Goal: Obtain resource: Obtain resource

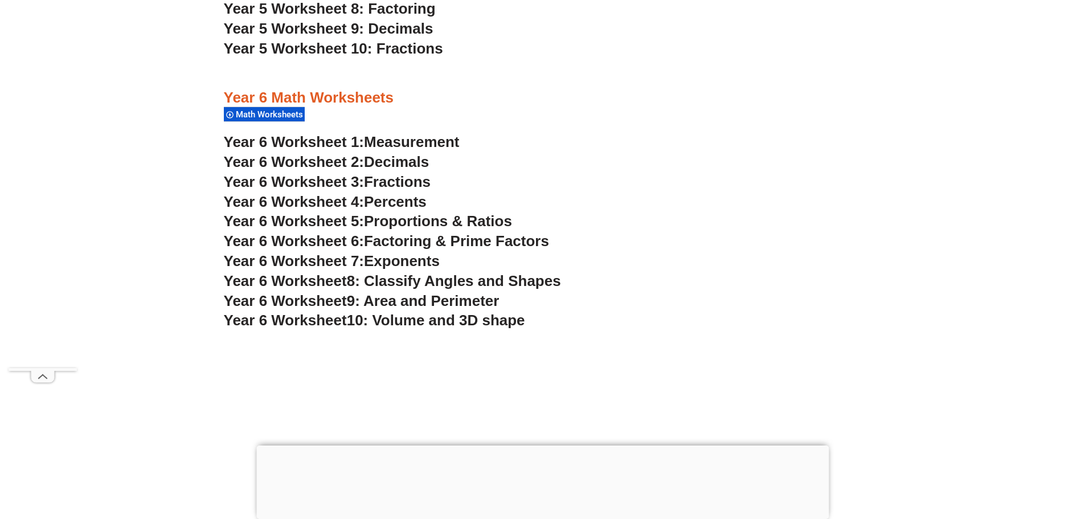
scroll to position [2619, 0]
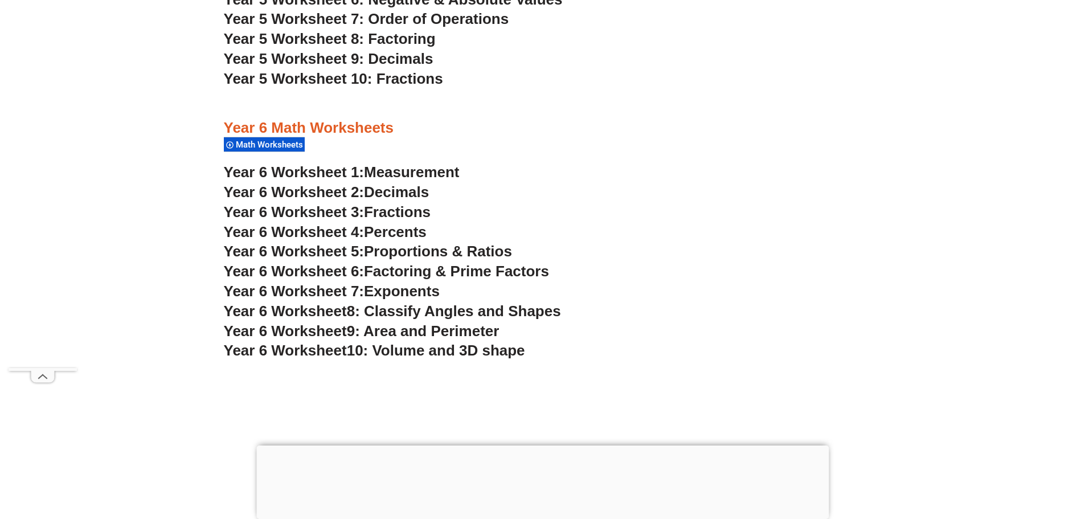
click at [411, 171] on span "Measurement" at bounding box center [412, 171] width 96 height 17
click at [345, 190] on span "Year 6 Worksheet 2:" at bounding box center [294, 191] width 141 height 17
click at [397, 210] on span "Fractions" at bounding box center [397, 211] width 67 height 17
click at [380, 229] on span "Percents" at bounding box center [395, 231] width 63 height 17
click at [442, 248] on span "Proportions & Ratios" at bounding box center [438, 251] width 148 height 17
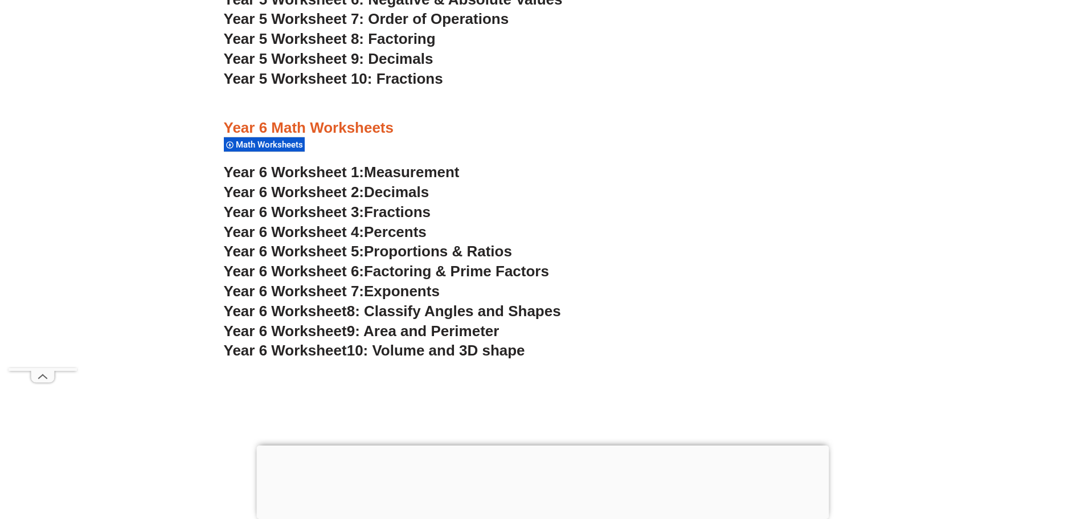
click at [453, 270] on span "Factoring & Prime Factors" at bounding box center [456, 271] width 185 height 17
click at [421, 292] on span "Exponents" at bounding box center [402, 290] width 76 height 17
click at [479, 313] on span "8: Classify Angles and Shapes" at bounding box center [454, 310] width 214 height 17
click at [447, 331] on span "9: Area and Perimeter" at bounding box center [423, 330] width 153 height 17
click at [414, 351] on span "10: Volume and 3D shape" at bounding box center [436, 350] width 178 height 17
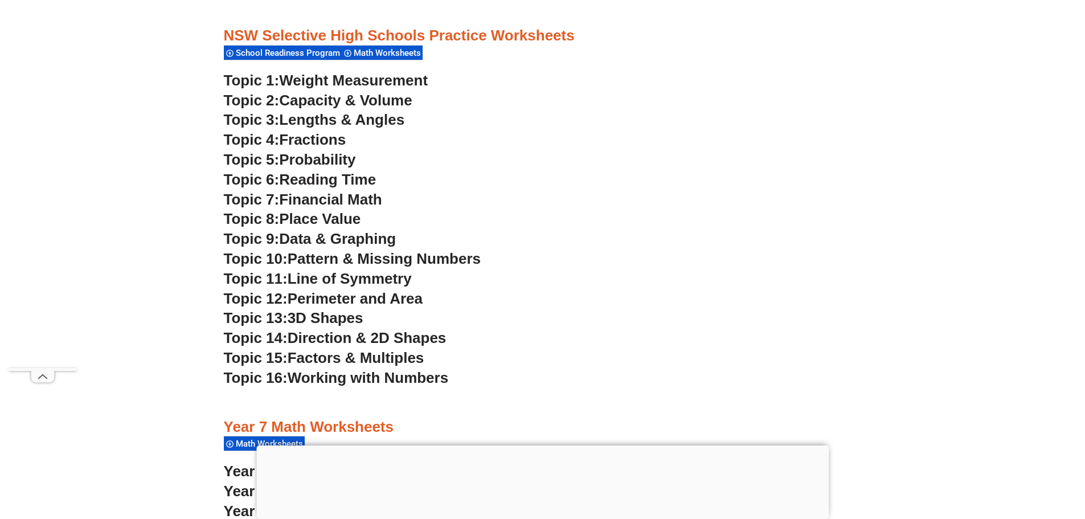
scroll to position [3132, 0]
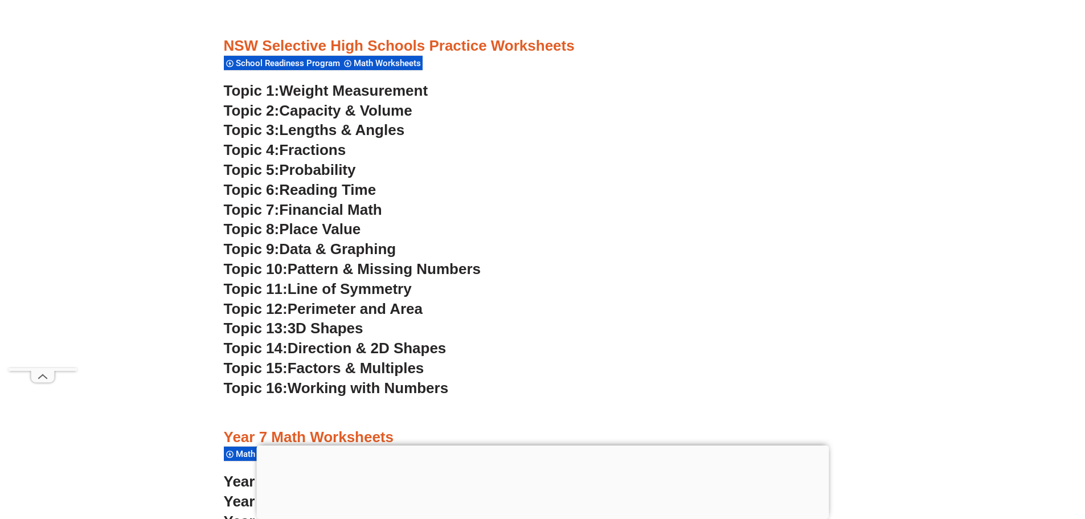
click at [349, 90] on span "Weight Measurement" at bounding box center [353, 90] width 149 height 17
click at [362, 113] on span "Capacity & Volume" at bounding box center [345, 110] width 133 height 17
click at [359, 134] on span "Lengths & Angles" at bounding box center [341, 129] width 125 height 17
click at [314, 150] on span "Fractions" at bounding box center [312, 149] width 67 height 17
click at [314, 169] on span "Probability" at bounding box center [317, 169] width 76 height 17
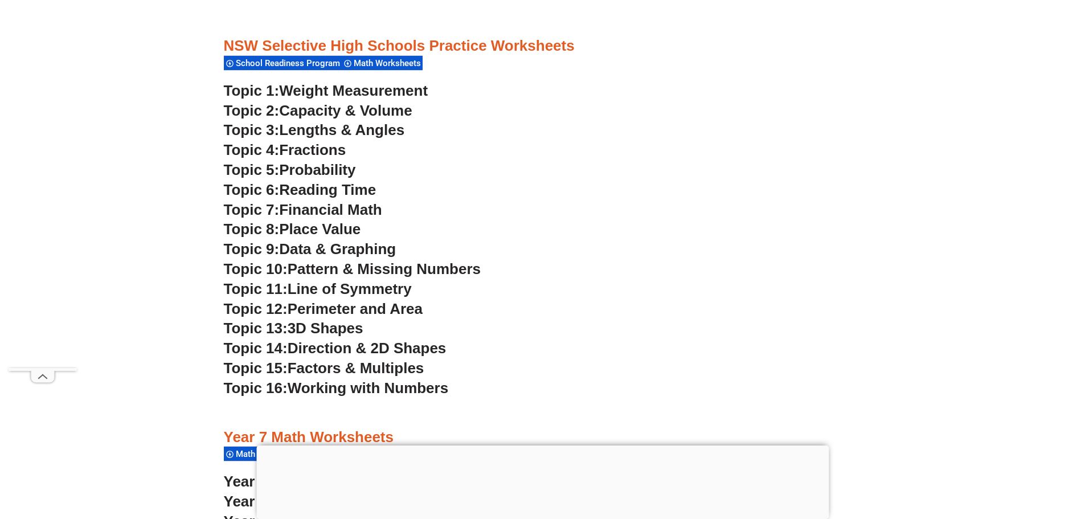
click at [312, 186] on span "Reading Time" at bounding box center [327, 189] width 97 height 17
click at [313, 214] on span "Financial Math" at bounding box center [330, 209] width 102 height 17
click at [308, 229] on span "Place Value" at bounding box center [319, 228] width 81 height 17
click at [310, 247] on span "Data & Graphing" at bounding box center [337, 248] width 117 height 17
click at [318, 273] on span "Pattern & Missing Numbers" at bounding box center [384, 268] width 193 height 17
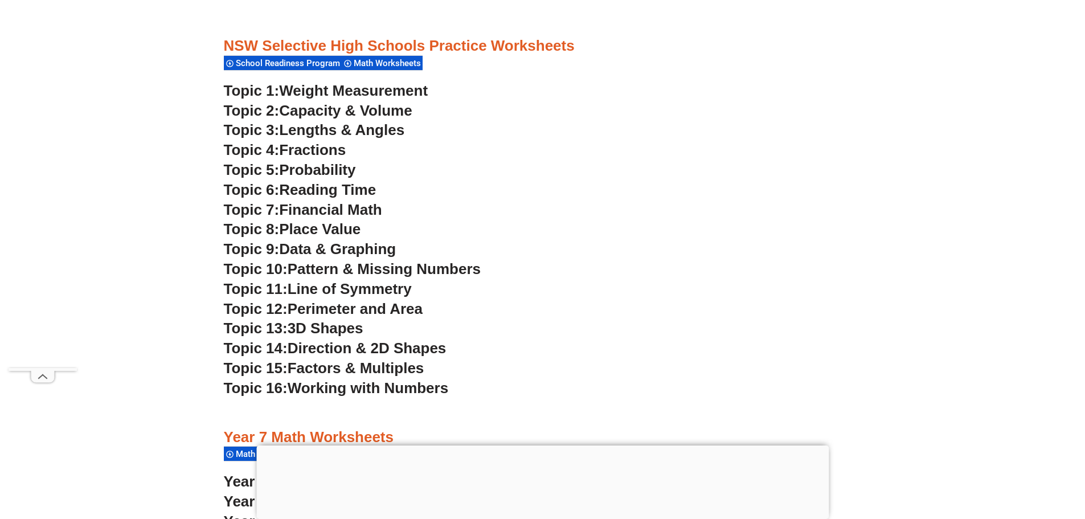
click at [316, 284] on span "Line of Symmetry" at bounding box center [350, 288] width 124 height 17
click at [313, 310] on span "Perimeter and Area" at bounding box center [355, 308] width 135 height 17
click at [313, 326] on span "3D Shapes" at bounding box center [326, 327] width 76 height 17
click at [314, 348] on span "Direction & 2D Shapes" at bounding box center [367, 347] width 159 height 17
click at [312, 372] on span "Factors & Multiples" at bounding box center [356, 367] width 137 height 17
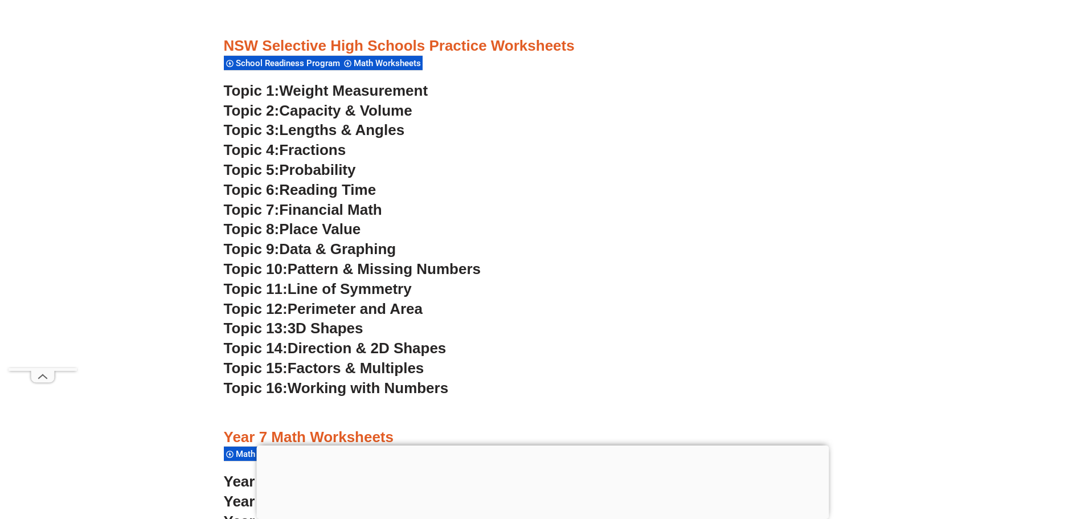
click at [313, 384] on span "Working with Numbers" at bounding box center [368, 387] width 161 height 17
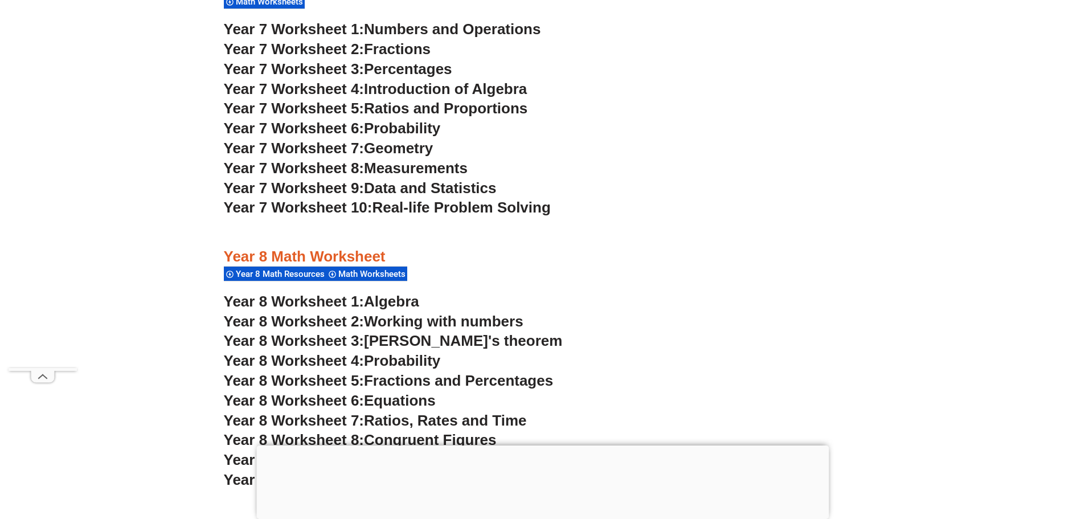
scroll to position [3644, 0]
